Goal: Browse casually

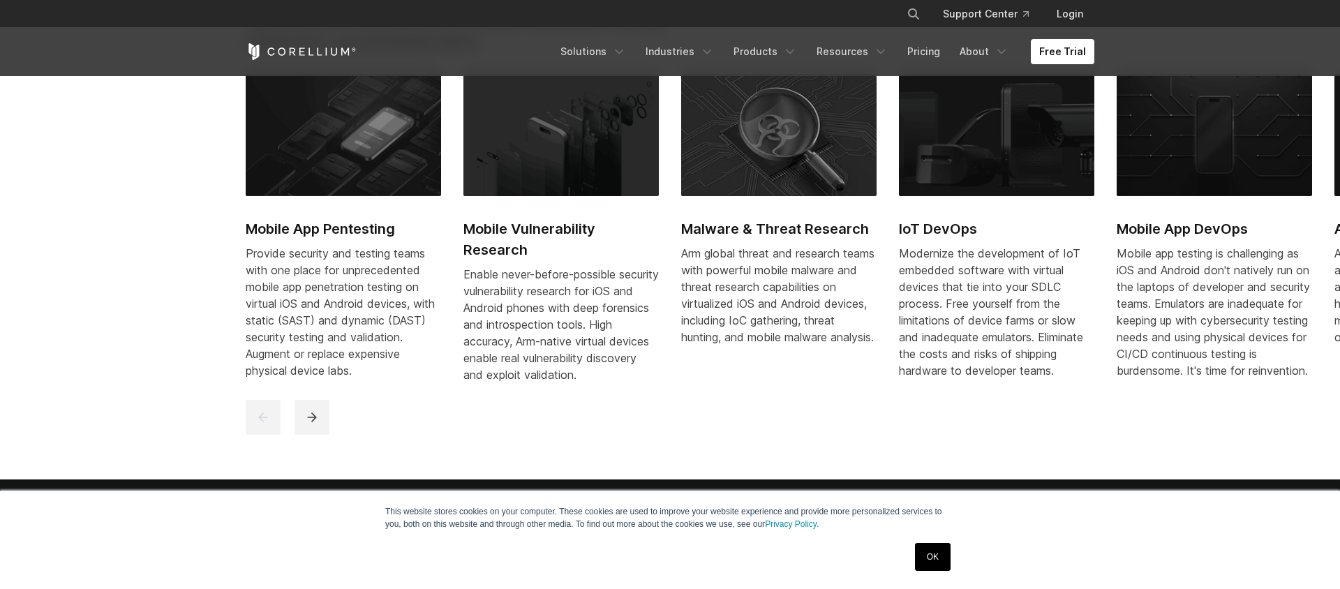
scroll to position [738, 0]
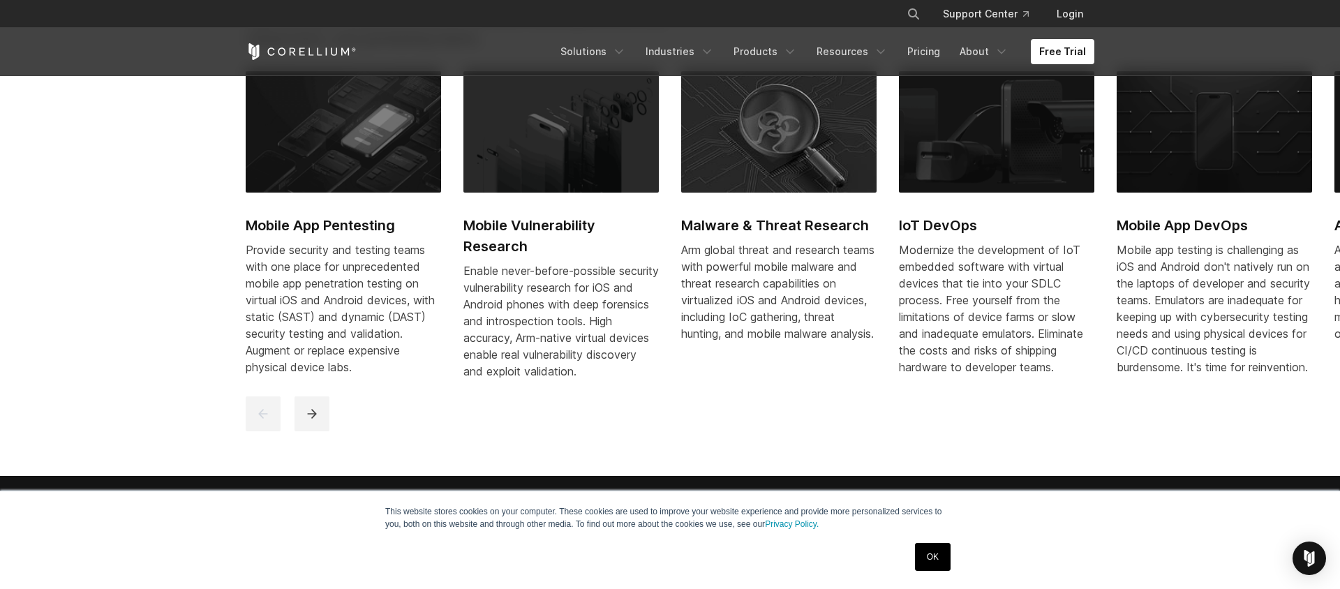
click at [934, 549] on link "OK" at bounding box center [933, 557] width 36 height 28
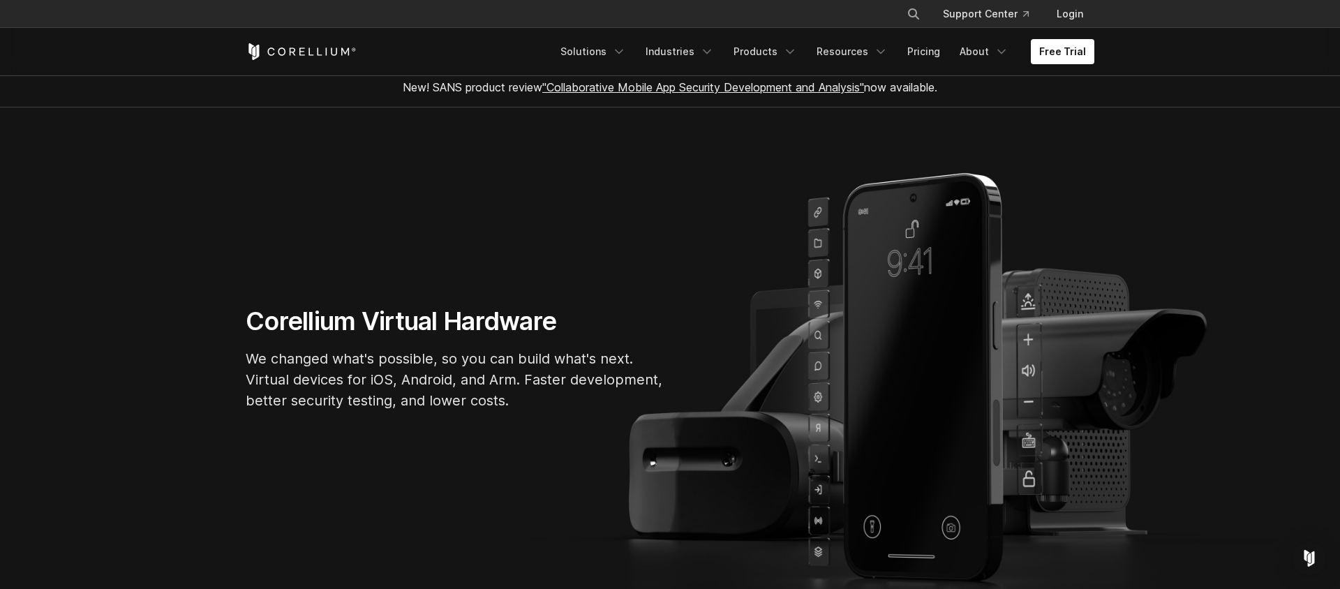
scroll to position [0, 0]
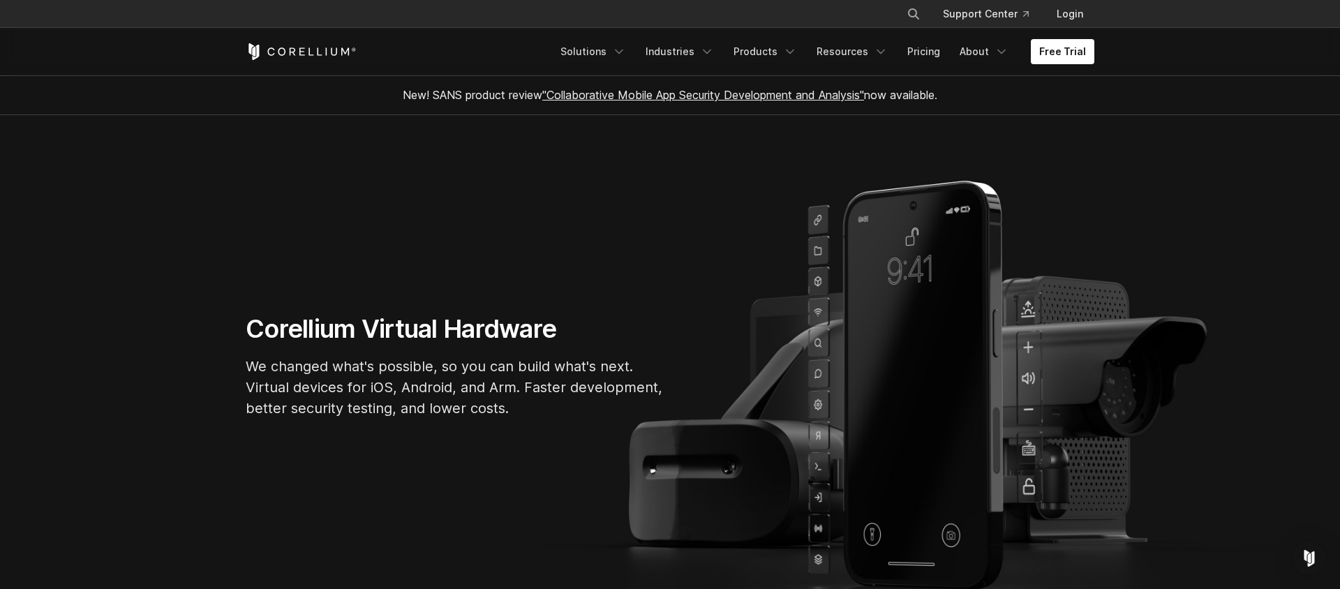
click at [807, 357] on div "Corellium Virtual Hardware We changed what's possible, so you can build what's …" at bounding box center [670, 371] width 877 height 117
click at [495, 373] on p "We changed what's possible, so you can build what's next. Virtual devices for i…" at bounding box center [455, 387] width 419 height 63
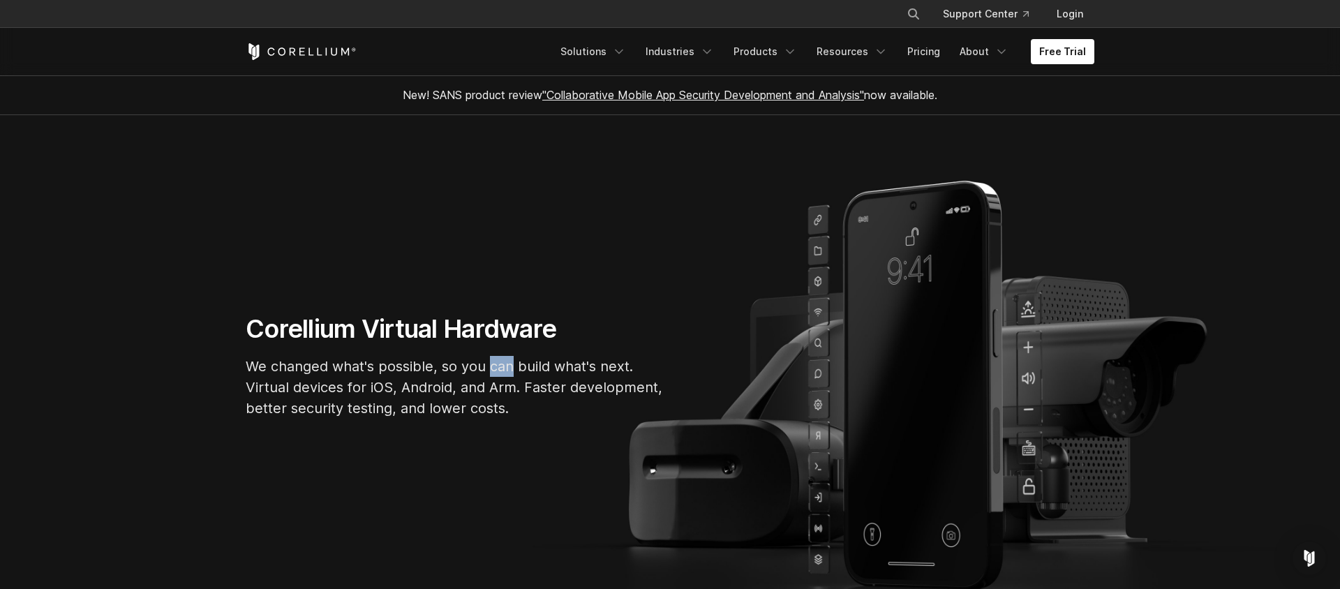
click at [495, 373] on p "We changed what's possible, so you can build what's next. Virtual devices for i…" at bounding box center [455, 387] width 419 height 63
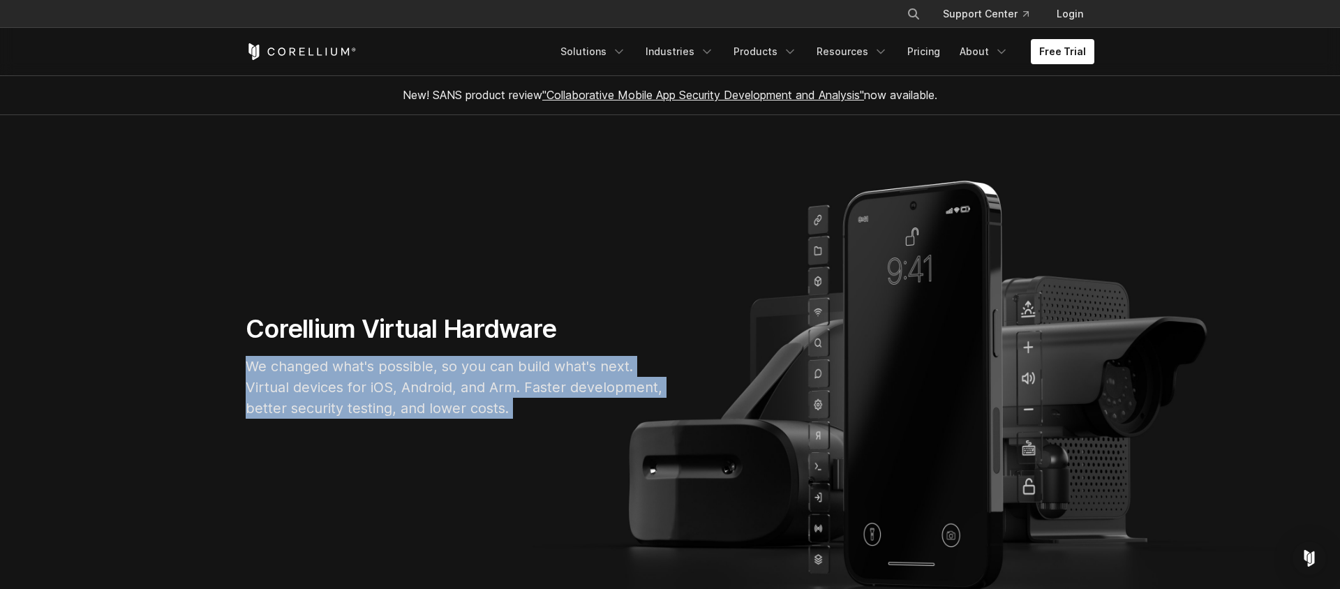
click at [447, 332] on h1 "Corellium Virtual Hardware" at bounding box center [455, 328] width 419 height 31
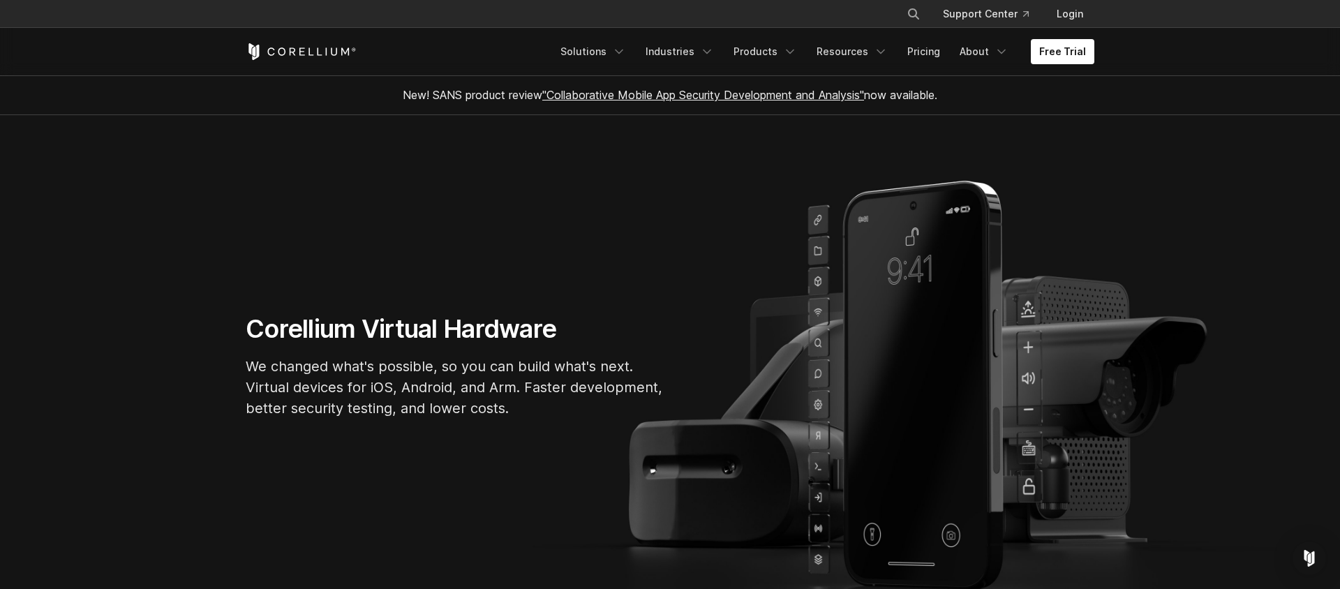
click at [447, 332] on h1 "Corellium Virtual Hardware" at bounding box center [455, 328] width 419 height 31
click at [577, 235] on section "Corellium Virtual Hardware We changed what's possible, so you can build what's …" at bounding box center [670, 371] width 1340 height 512
